Goal: Task Accomplishment & Management: Manage account settings

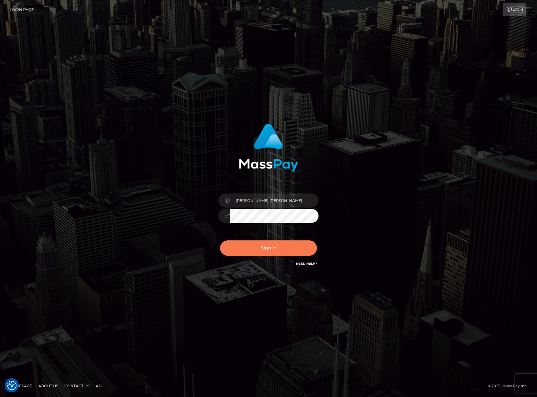
click at [276, 251] on button "Sign in" at bounding box center [268, 247] width 97 height 15
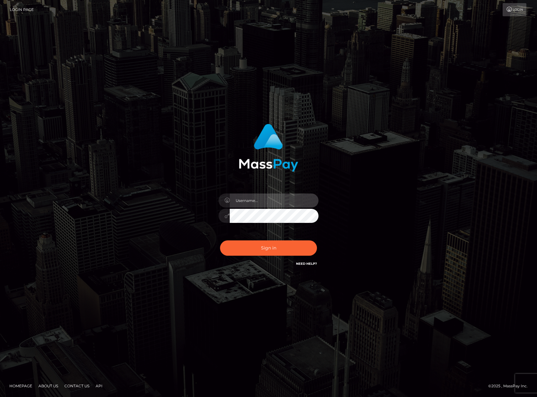
type input "karl.cope"
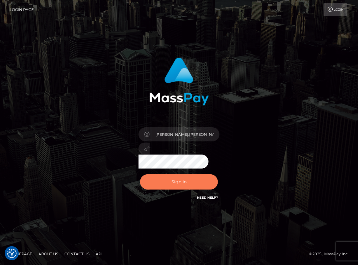
click at [170, 179] on button "Sign in" at bounding box center [179, 181] width 78 height 15
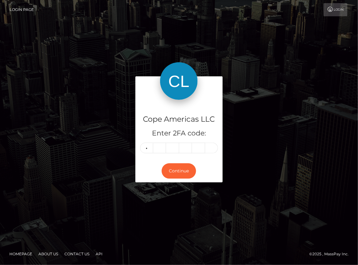
type input "8"
type input "4"
type input "2"
type input "5"
type input "0"
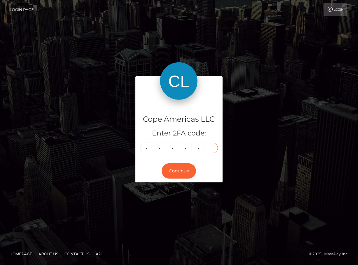
type input "1"
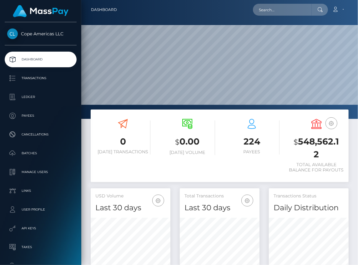
scroll to position [111, 79]
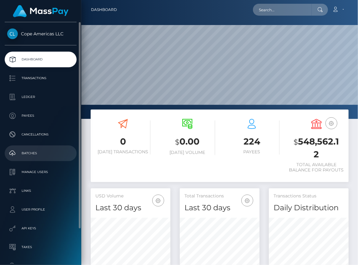
click at [41, 151] on p "Batches" at bounding box center [40, 153] width 67 height 9
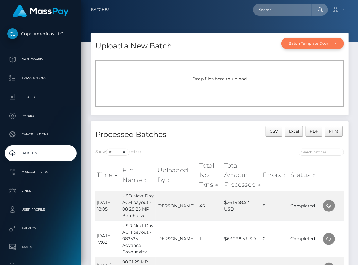
click at [322, 47] on div "Batch Template Download" at bounding box center [312, 44] width 63 height 12
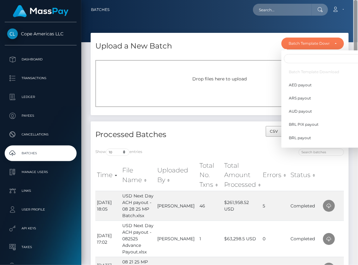
drag, startPoint x: 355, startPoint y: 117, endPoint x: 360, endPoint y: 73, distance: 44.6
click at [358, 73] on html "Cope Americas LLC Dashboard Transactions Ledger Payees Batches" at bounding box center [179, 132] width 358 height 265
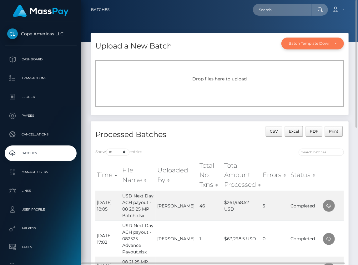
click at [333, 43] on div "Batch Template Download" at bounding box center [313, 43] width 48 height 5
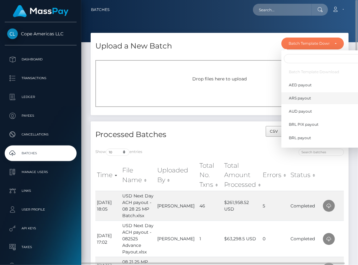
scroll to position [35, 0]
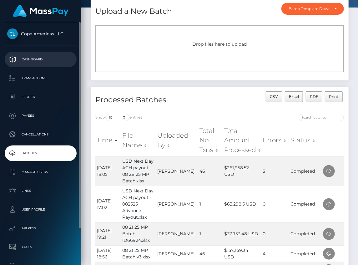
click at [46, 59] on p "Dashboard" at bounding box center [40, 59] width 67 height 9
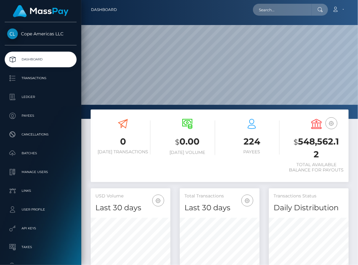
scroll to position [111, 79]
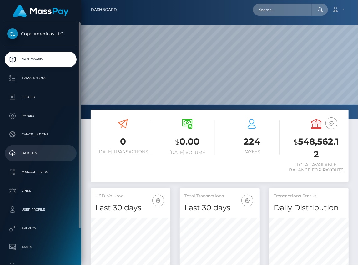
click at [44, 154] on p "Batches" at bounding box center [40, 153] width 67 height 9
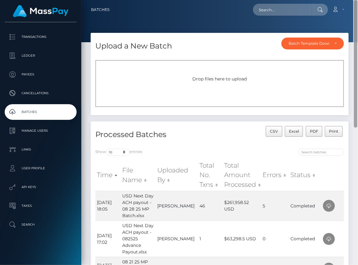
drag, startPoint x: 357, startPoint y: 111, endPoint x: 370, endPoint y: 104, distance: 15.1
click at [358, 104] on html "Cope Americas LLC Dashboard Transactions Ledger Payees Batches" at bounding box center [179, 132] width 358 height 265
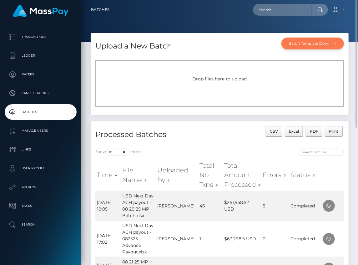
click at [325, 43] on div "Batch Template Download" at bounding box center [309, 43] width 41 height 5
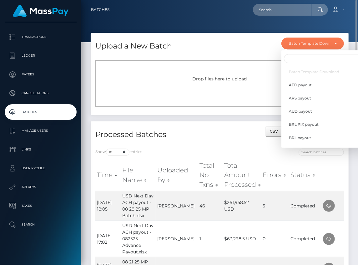
click at [205, 127] on div "Processed Batches" at bounding box center [155, 135] width 129 height 18
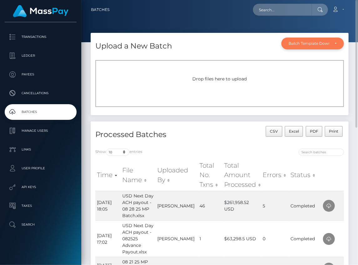
click at [300, 44] on div "Batch Template Download" at bounding box center [309, 43] width 41 height 5
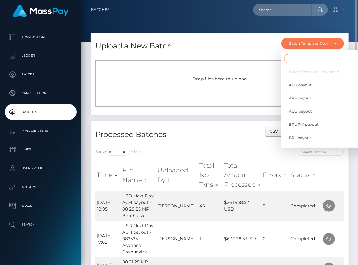
click at [315, 59] on input "Search" at bounding box center [325, 58] width 83 height 9
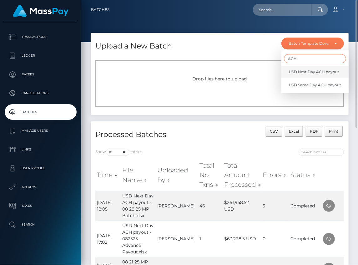
type input "ACH"
click at [308, 72] on span "USD Next Day ACH payout" at bounding box center [314, 72] width 50 height 6
select select "/batch_templates/USD Next Day ACH payout.xlsx"
select select
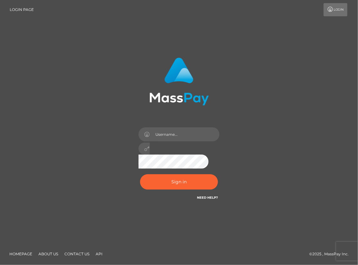
type input "[PERSON_NAME].[PERSON_NAME]"
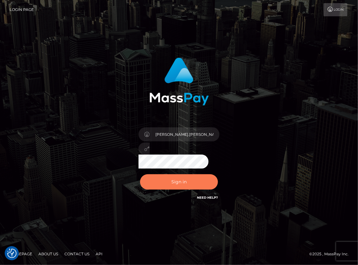
click at [193, 183] on button "Sign in" at bounding box center [179, 181] width 78 height 15
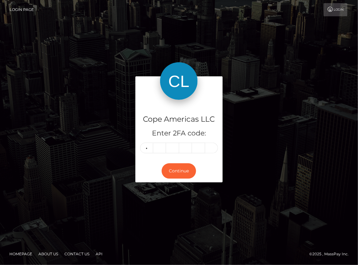
type input "2"
type input "0"
type input "8"
type input "0"
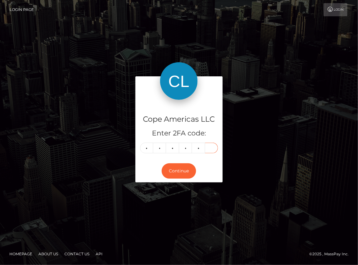
type input "5"
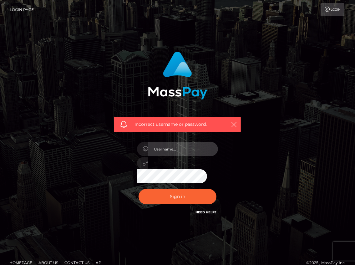
type input "karl.cope"
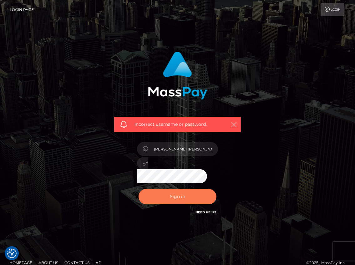
click at [159, 194] on button "Sign in" at bounding box center [178, 196] width 78 height 15
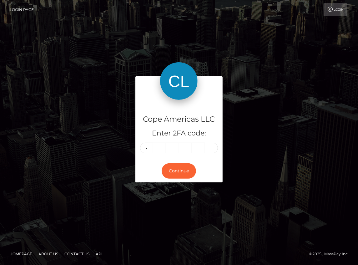
type input "2"
type input "0"
type input "8"
type input "0"
type input "5"
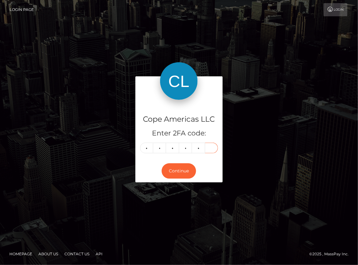
type input "5"
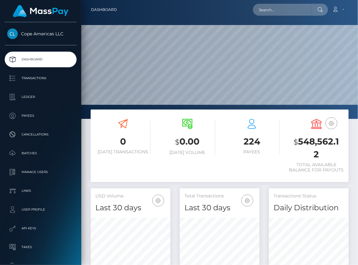
scroll to position [111, 79]
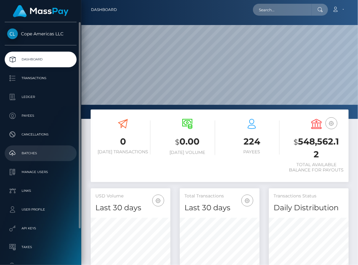
click at [51, 158] on link "Batches" at bounding box center [41, 153] width 72 height 16
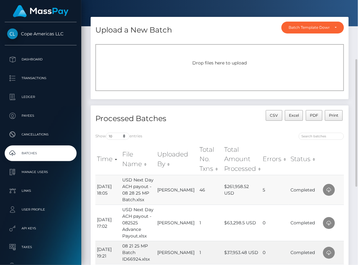
scroll to position [51, 0]
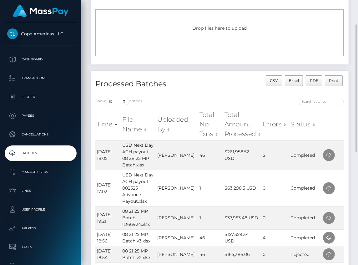
click at [262, 157] on td "5" at bounding box center [275, 155] width 28 height 30
click at [255, 86] on div "CSV Excel PDF Print" at bounding box center [284, 84] width 129 height 18
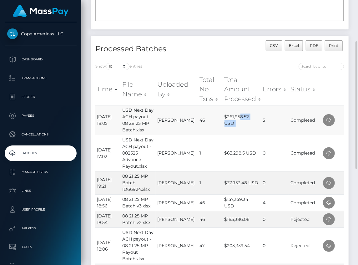
drag, startPoint x: 261, startPoint y: 121, endPoint x: 238, endPoint y: 121, distance: 23.1
click at [238, 121] on tr "28th Aug 25 18:05 USD Next Day ACH payout - 08 28 25 MP Batch.xlsx Karl Lumando…" at bounding box center [219, 120] width 249 height 30
click at [198, 121] on td "46" at bounding box center [210, 120] width 25 height 30
drag, startPoint x: 260, startPoint y: 119, endPoint x: 263, endPoint y: 120, distance: 3.1
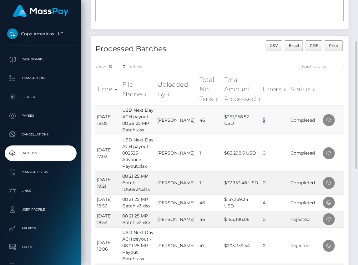
click at [263, 120] on td "5" at bounding box center [275, 120] width 28 height 30
click at [325, 119] on icon at bounding box center [329, 120] width 8 height 8
click at [229, 63] on div at bounding box center [285, 67] width 120 height 9
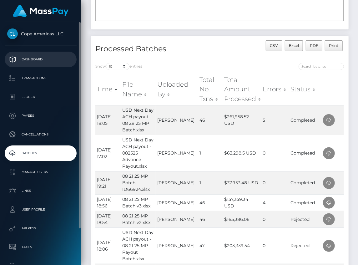
click at [48, 60] on p "Dashboard" at bounding box center [40, 59] width 67 height 9
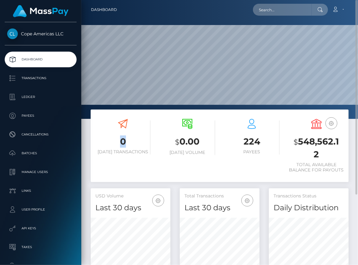
drag, startPoint x: 127, startPoint y: 142, endPoint x: 112, endPoint y: 140, distance: 14.5
click at [112, 140] on h3 "0" at bounding box center [122, 141] width 55 height 12
click at [115, 147] on h3 "0" at bounding box center [122, 141] width 55 height 12
click at [255, 144] on h3 "224" at bounding box center [252, 141] width 55 height 12
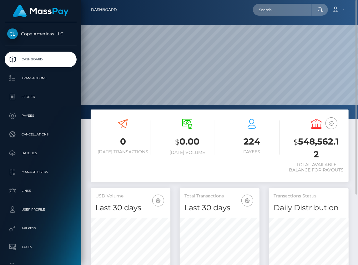
click at [241, 149] on h6 "Payees" at bounding box center [252, 151] width 55 height 5
click at [192, 163] on div "$ 0.00 Today Volume" at bounding box center [187, 146] width 64 height 65
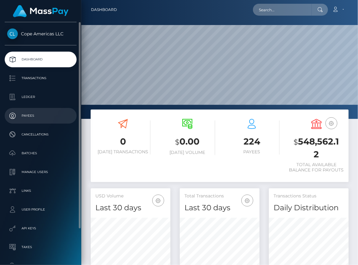
click at [48, 119] on p "Payees" at bounding box center [40, 115] width 67 height 9
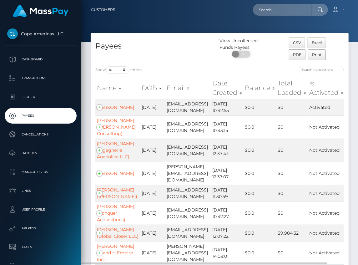
click at [180, 66] on div "Show 10 25 50 100 250 entries" at bounding box center [155, 70] width 120 height 9
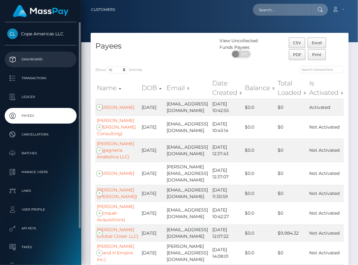
click at [54, 65] on link "Dashboard" at bounding box center [41, 60] width 72 height 16
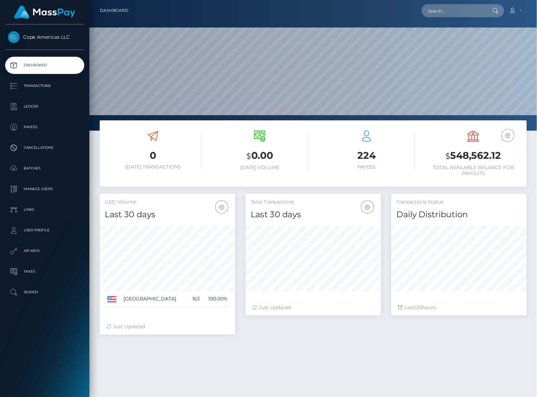
scroll to position [111, 139]
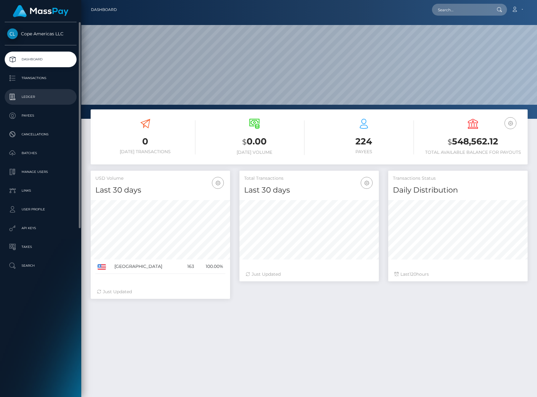
click at [44, 98] on p "Ledger" at bounding box center [40, 96] width 67 height 9
click at [44, 111] on p "Payees" at bounding box center [40, 115] width 67 height 9
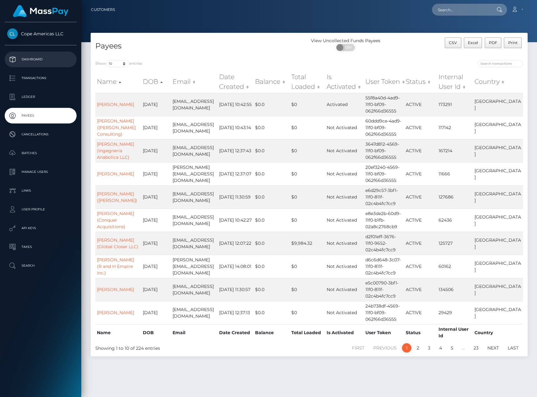
click at [67, 63] on p "Dashboard" at bounding box center [40, 59] width 67 height 9
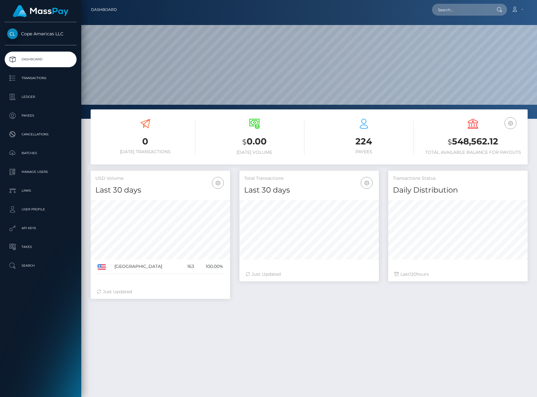
scroll to position [111, 139]
click at [53, 77] on p "Transactions" at bounding box center [40, 77] width 67 height 9
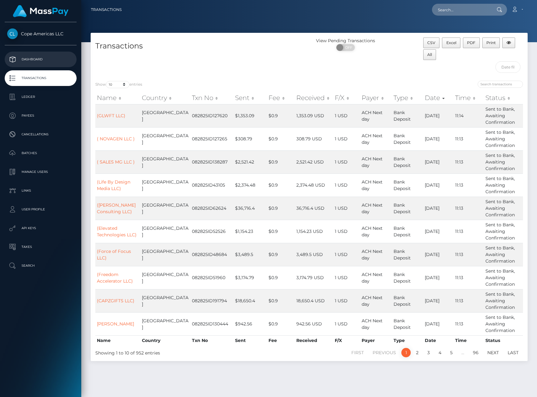
click at [49, 60] on p "Dashboard" at bounding box center [40, 59] width 67 height 9
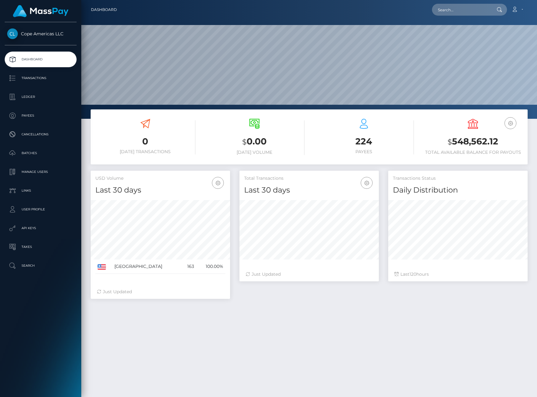
scroll to position [111, 139]
click at [50, 80] on p "Transactions" at bounding box center [40, 77] width 67 height 9
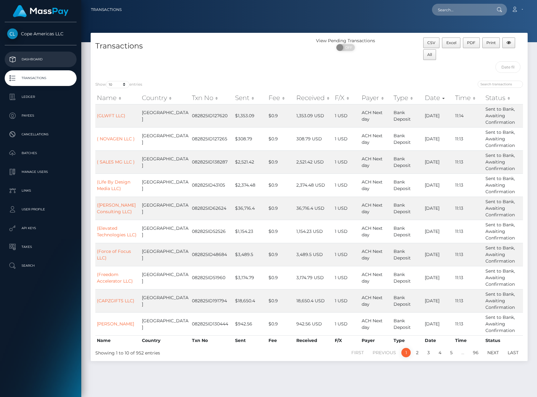
click at [58, 60] on p "Dashboard" at bounding box center [40, 59] width 67 height 9
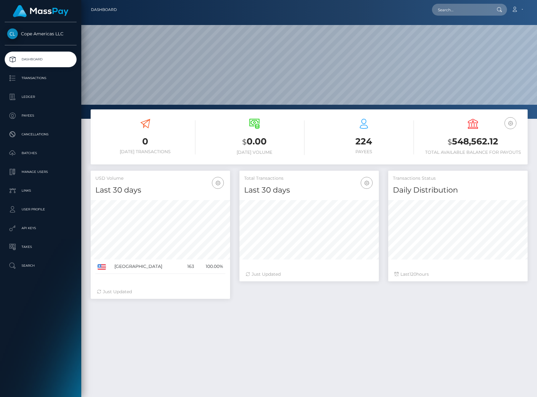
scroll to position [111, 139]
